Goal: Answer question/provide support: Answer question/provide support

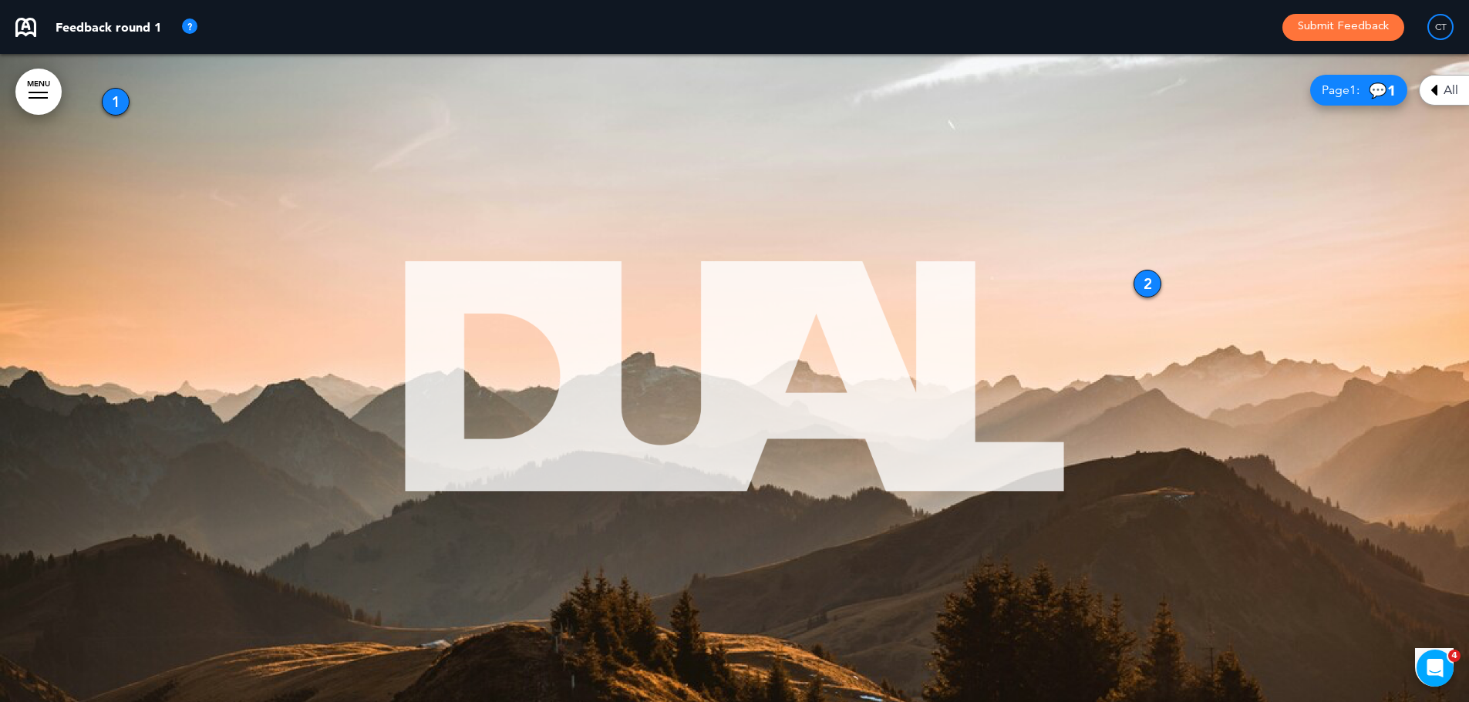
click at [115, 101] on div "1" at bounding box center [116, 102] width 28 height 28
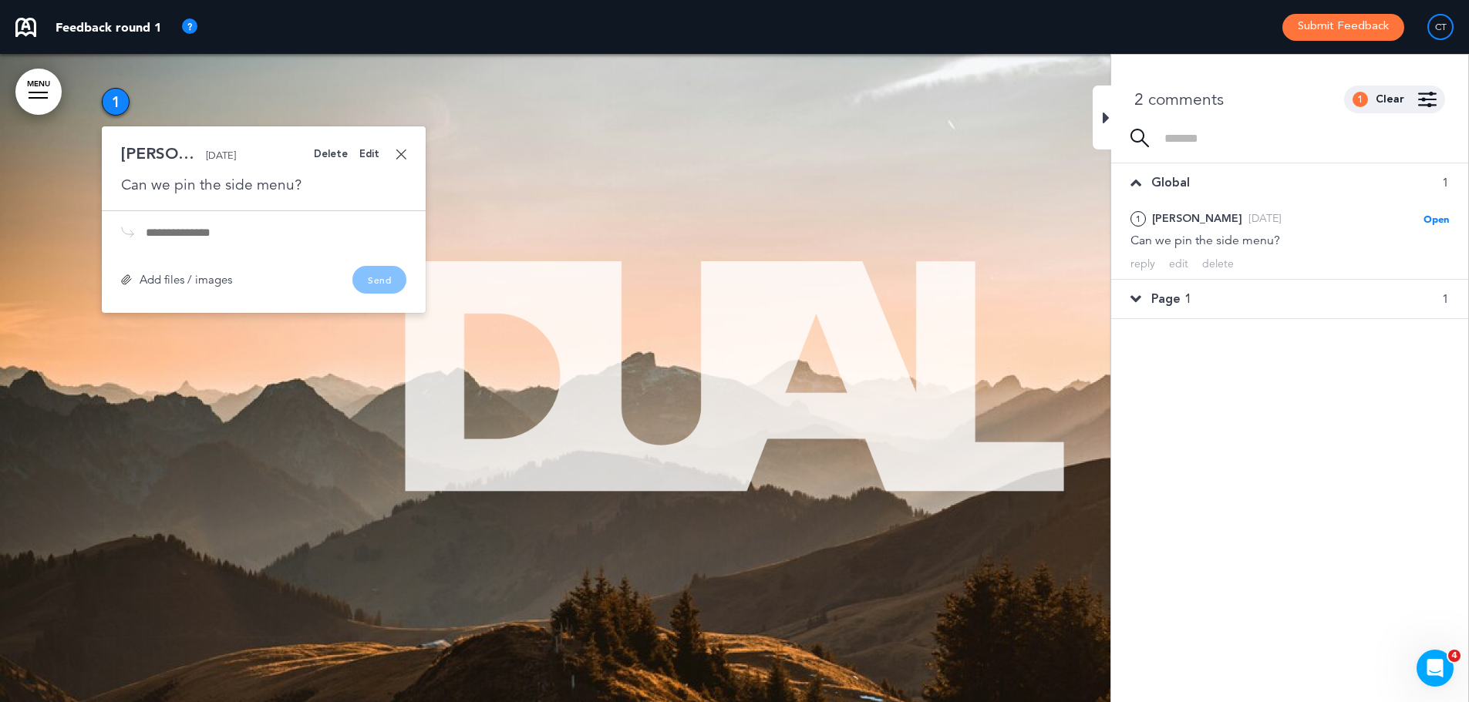
click at [955, 135] on div at bounding box center [734, 378] width 1469 height 648
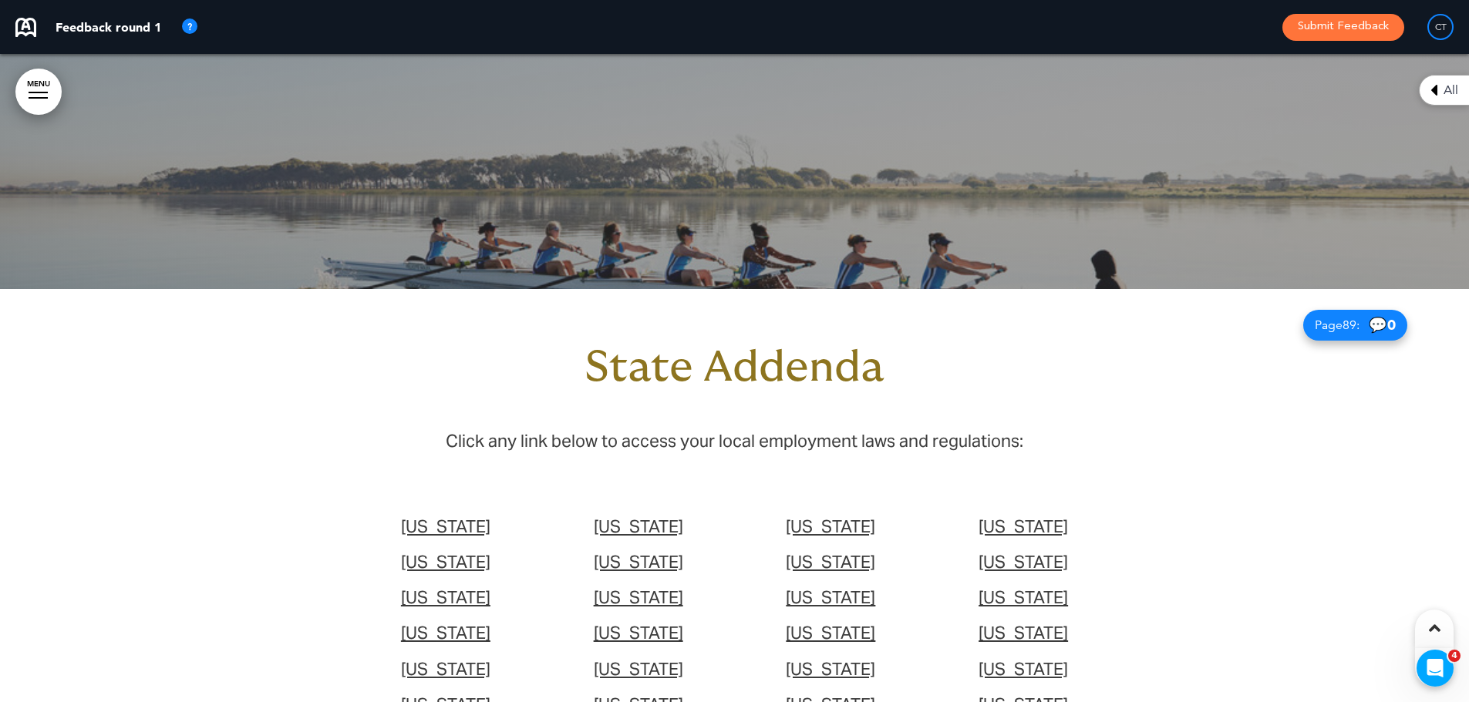
scroll to position [65048, 0]
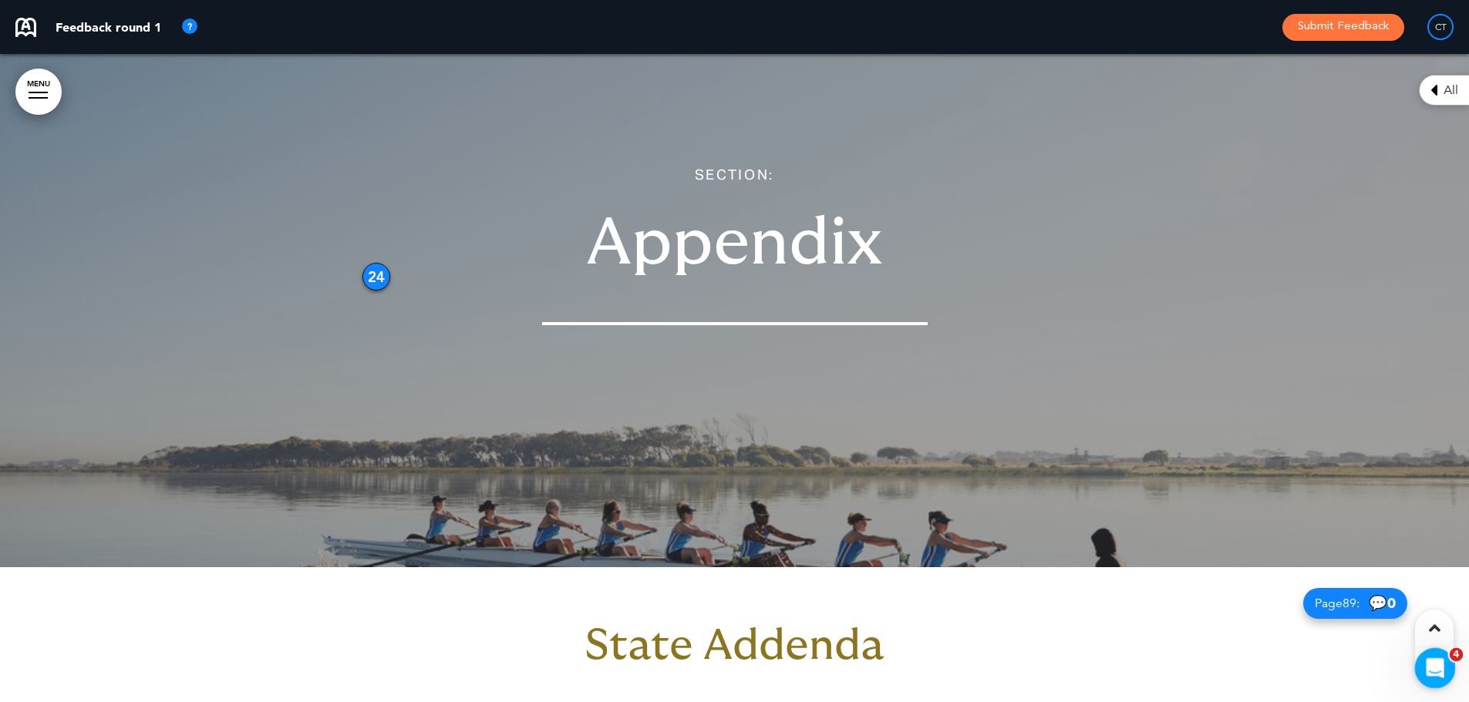
click at [1437, 662] on icon "Open Intercom Messenger" at bounding box center [1432, 666] width 25 height 25
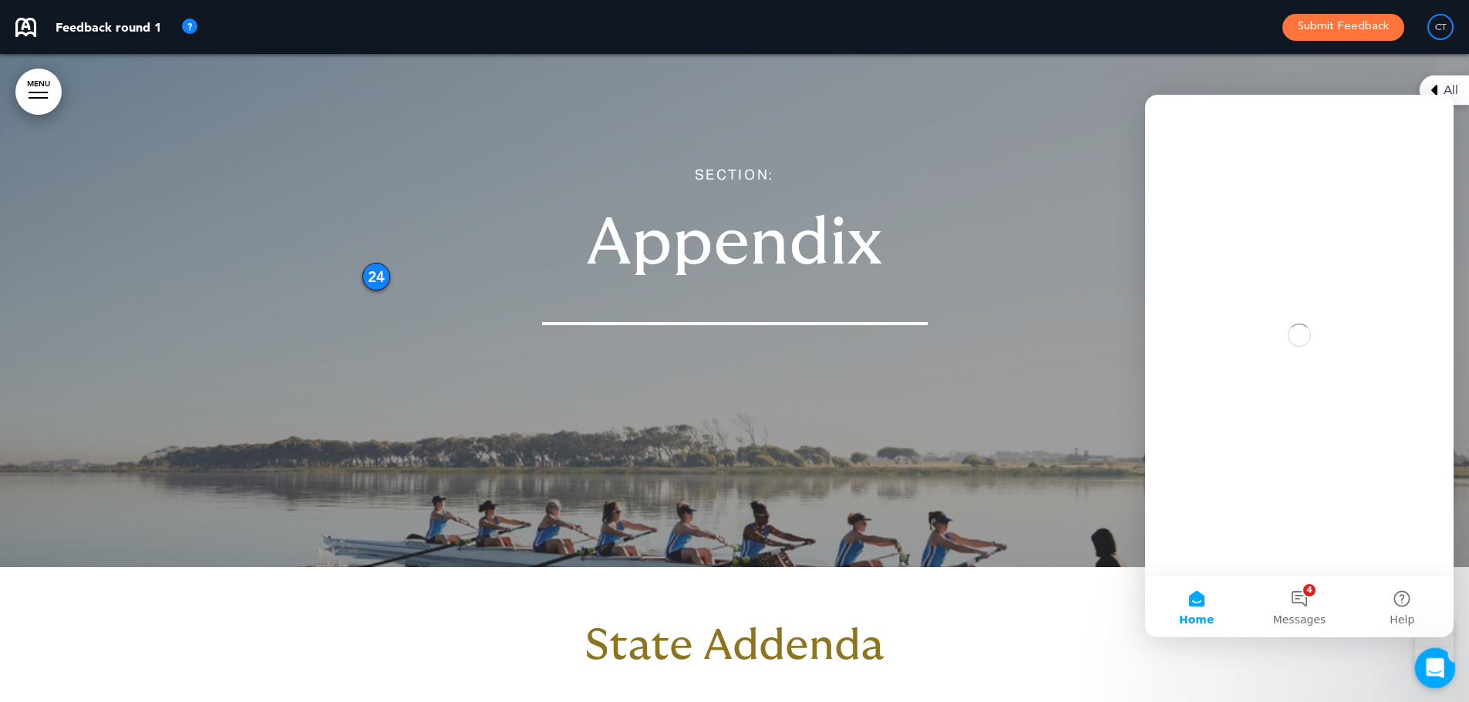
scroll to position [0, 0]
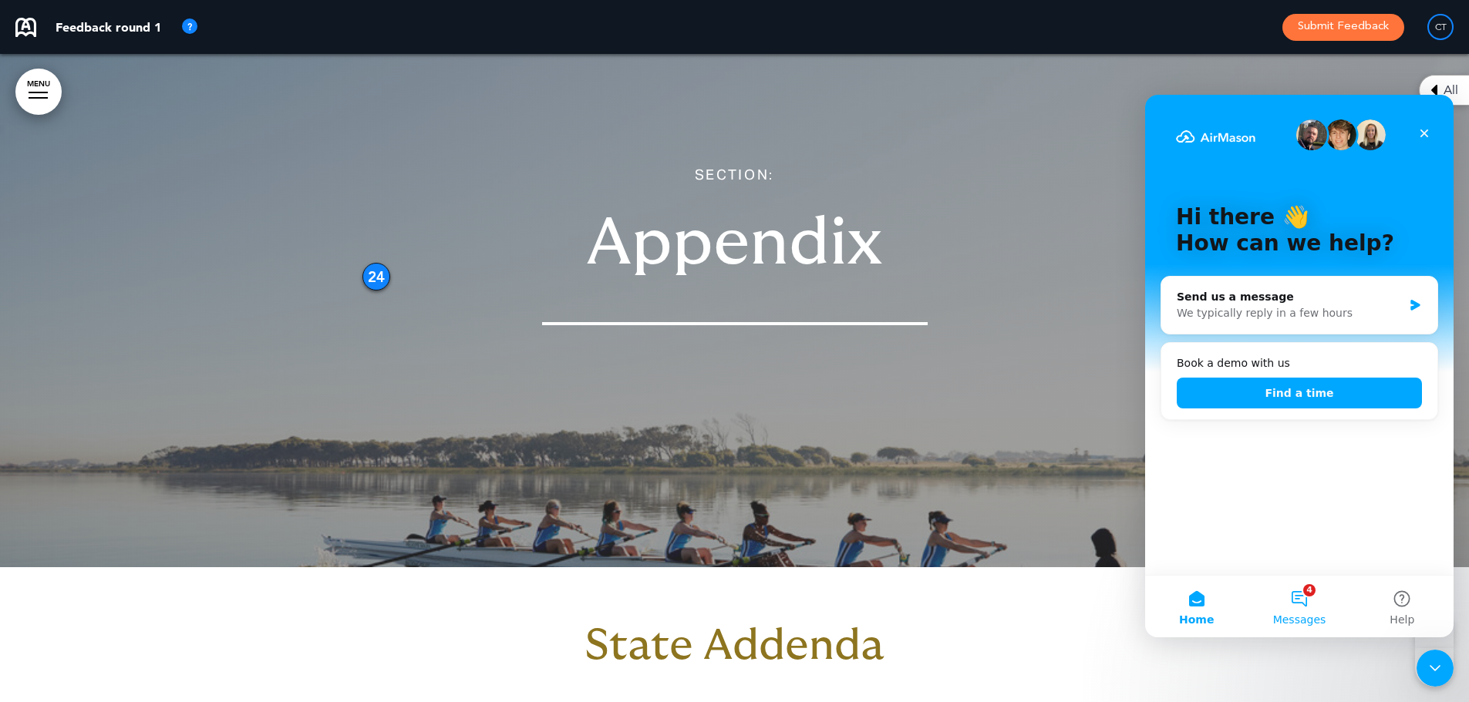
click at [1271, 603] on button "4 Messages" at bounding box center [1299, 607] width 103 height 62
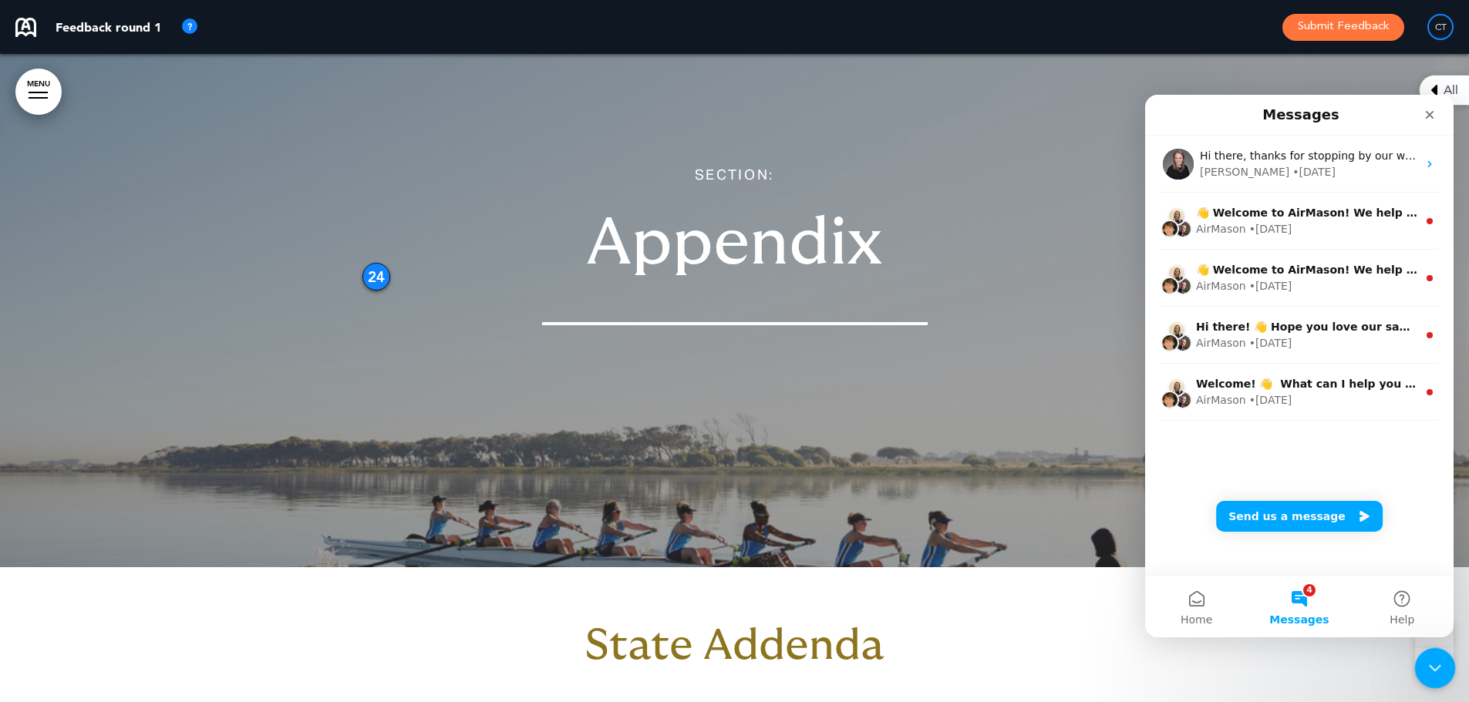
click at [1439, 666] on icon "Close Intercom Messenger" at bounding box center [1432, 666] width 19 height 19
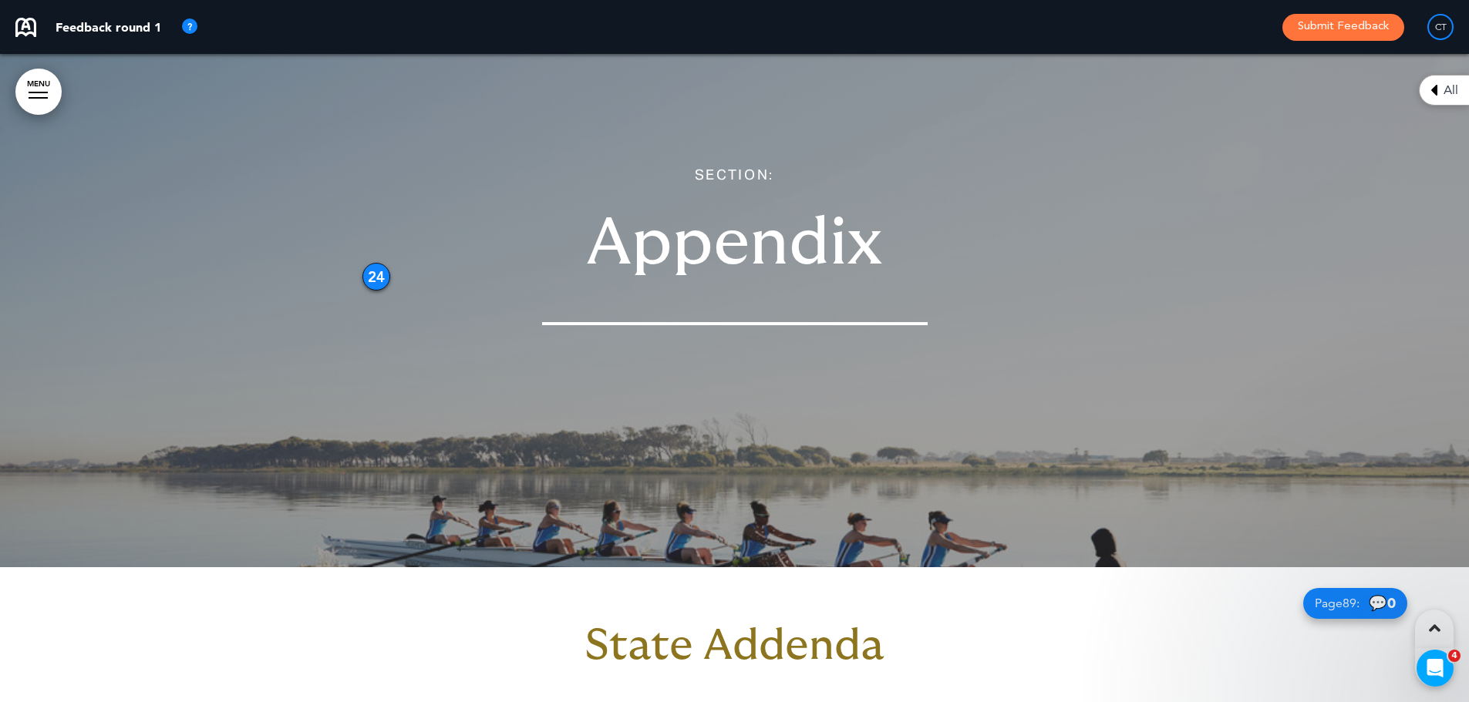
click at [1329, 598] on span "Page 89 :" at bounding box center [1337, 604] width 45 height 12
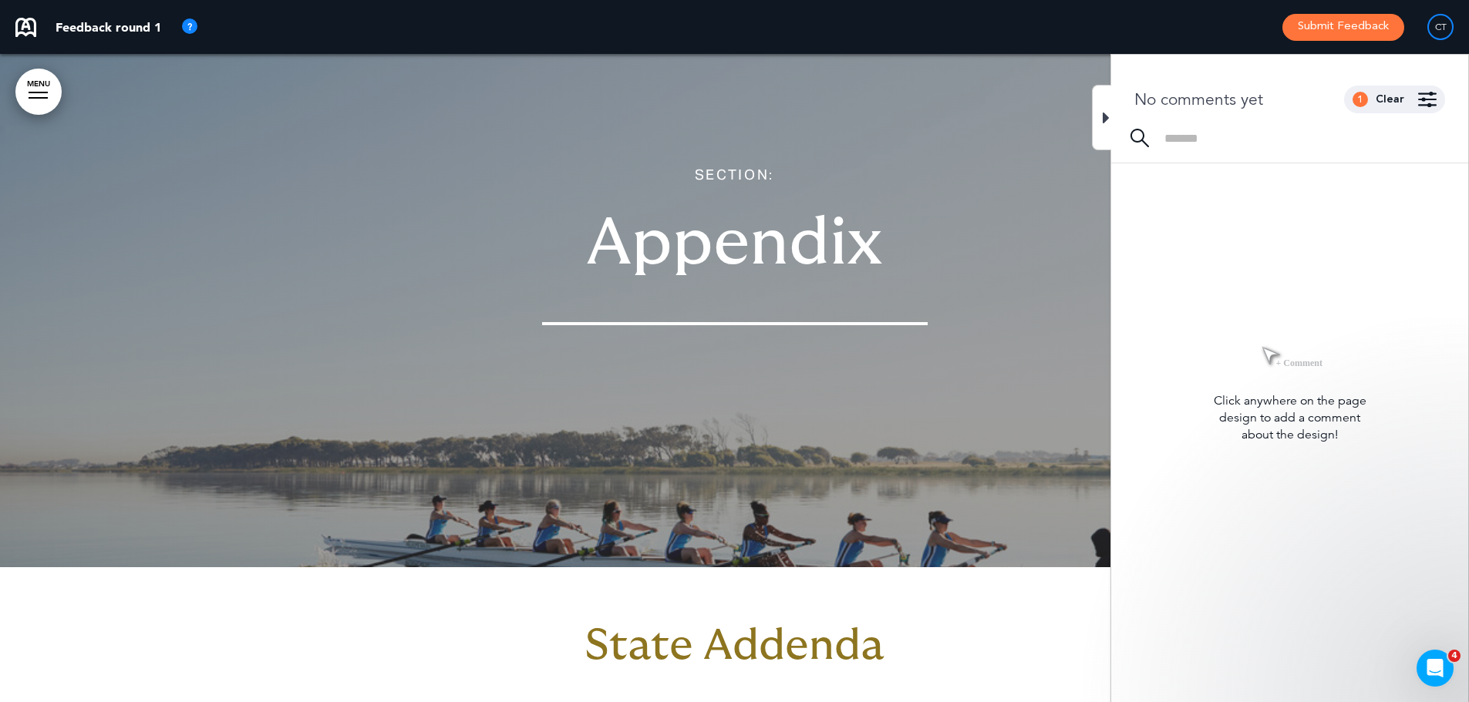
click at [911, 223] on center "SECTION: Appendix" at bounding box center [734, 242] width 771 height 165
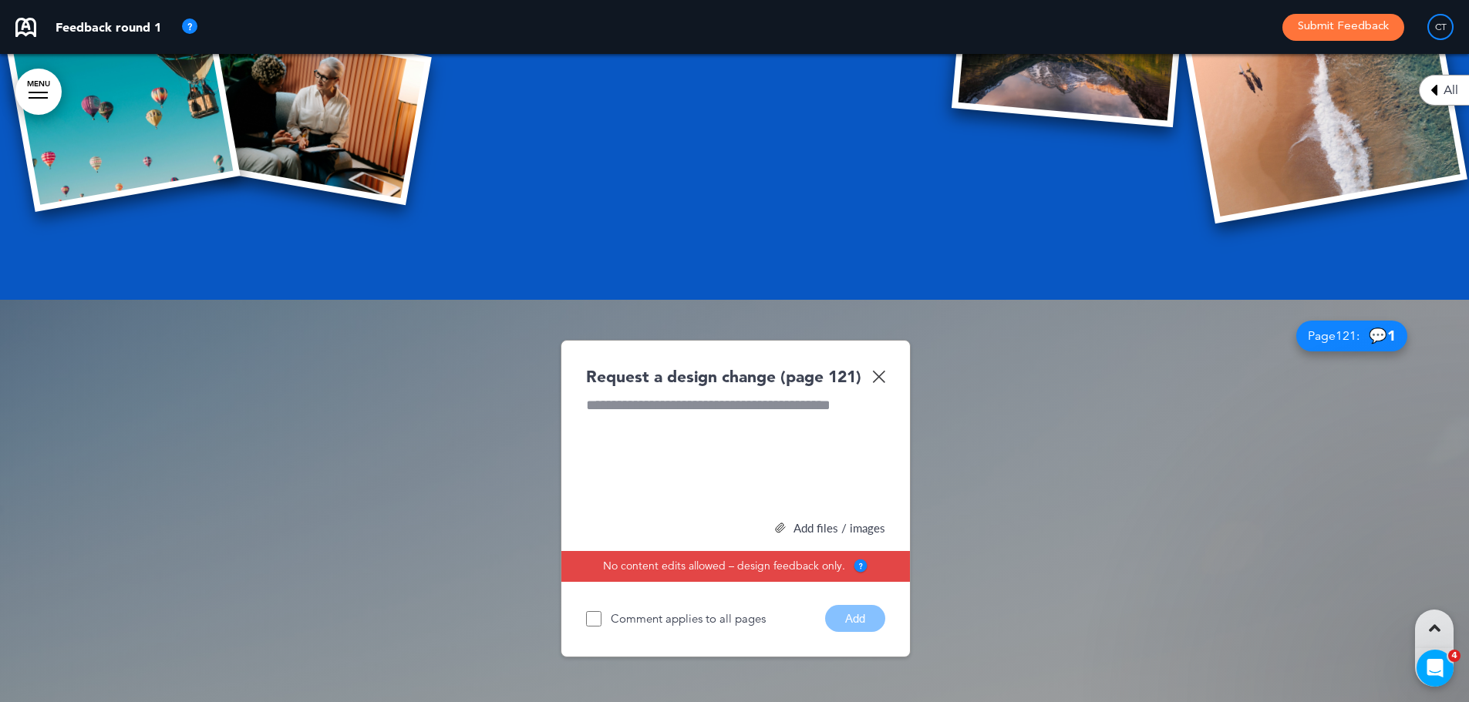
click at [878, 370] on img at bounding box center [878, 376] width 13 height 13
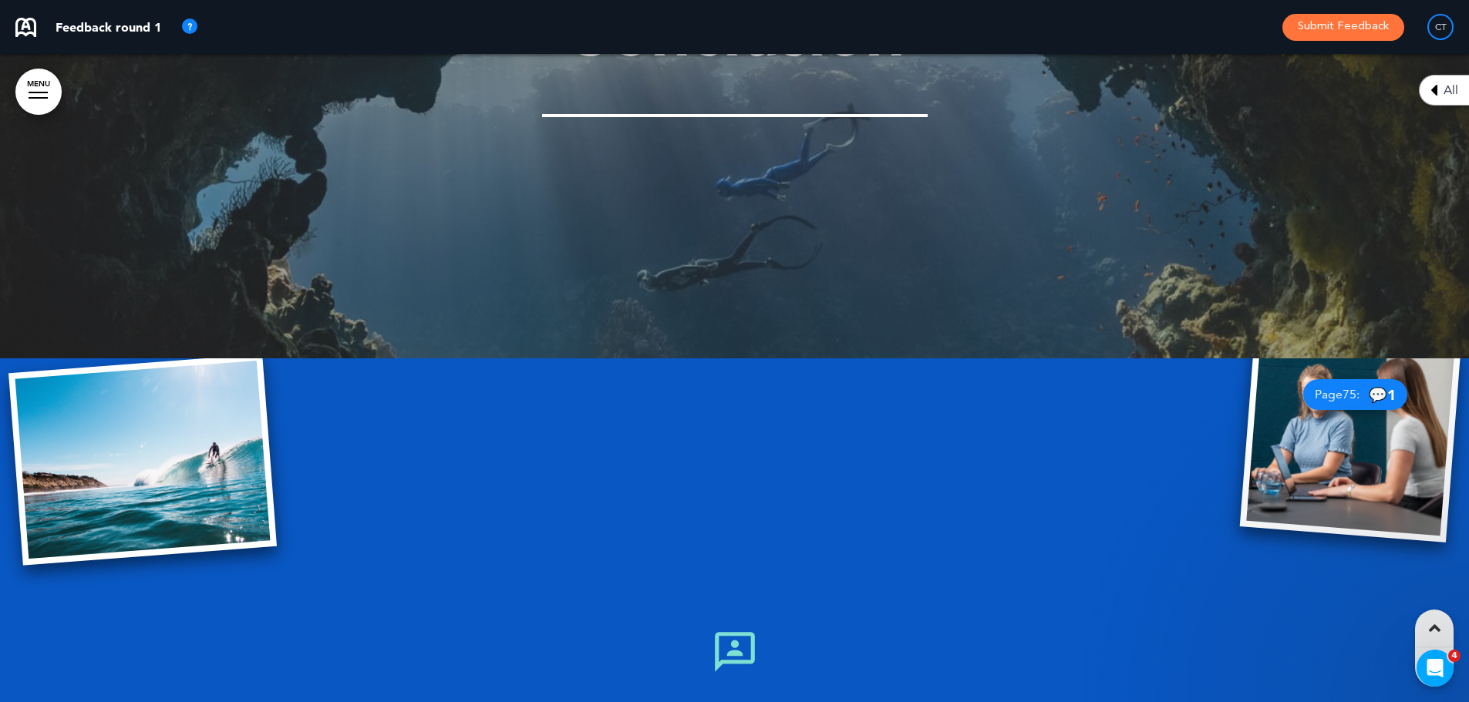
scroll to position [63588, 0]
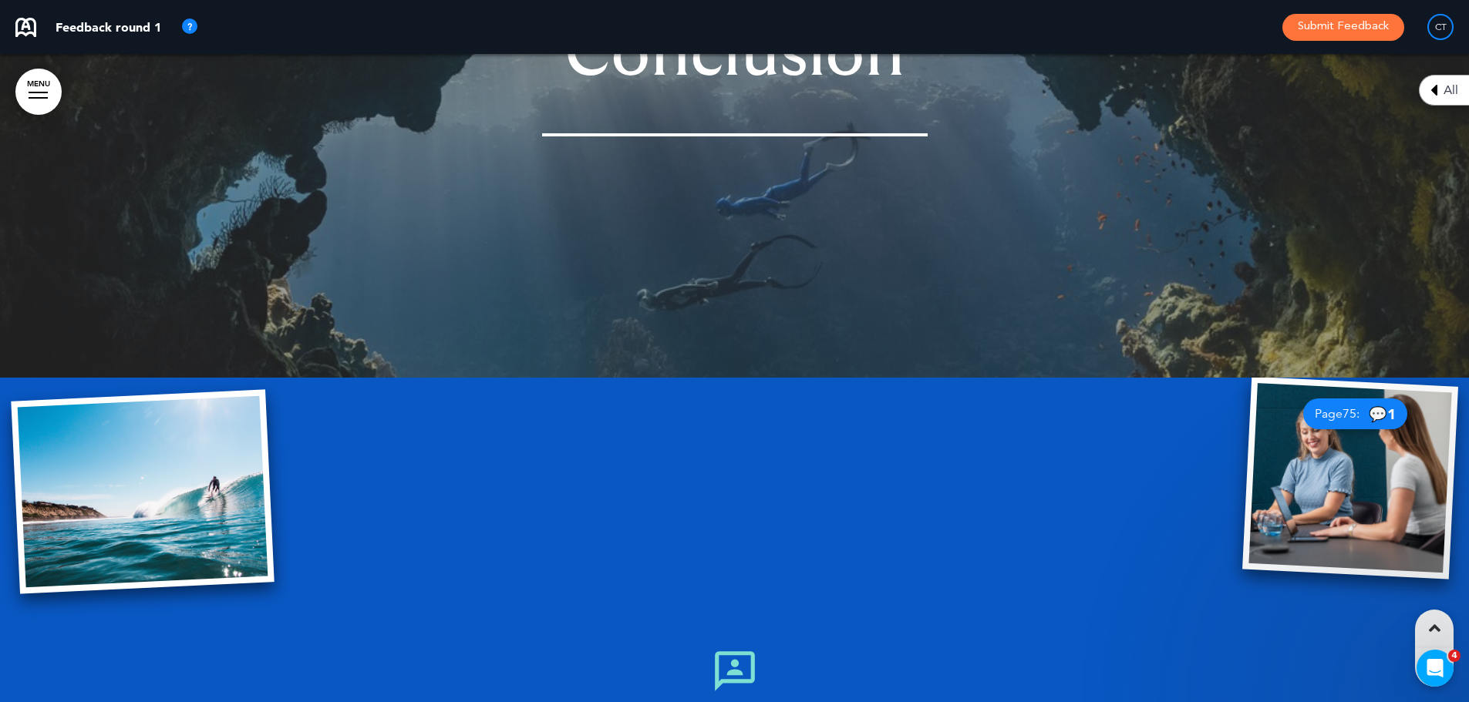
click at [1379, 407] on span "💬 1" at bounding box center [1382, 414] width 27 height 15
